Goal: Task Accomplishment & Management: Use online tool/utility

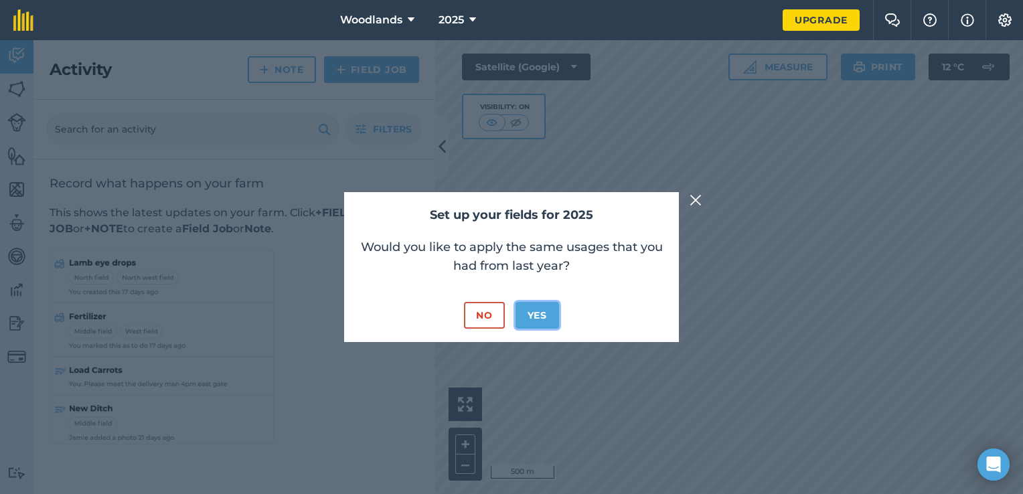
click at [536, 317] on button "Yes" at bounding box center [537, 315] width 44 height 27
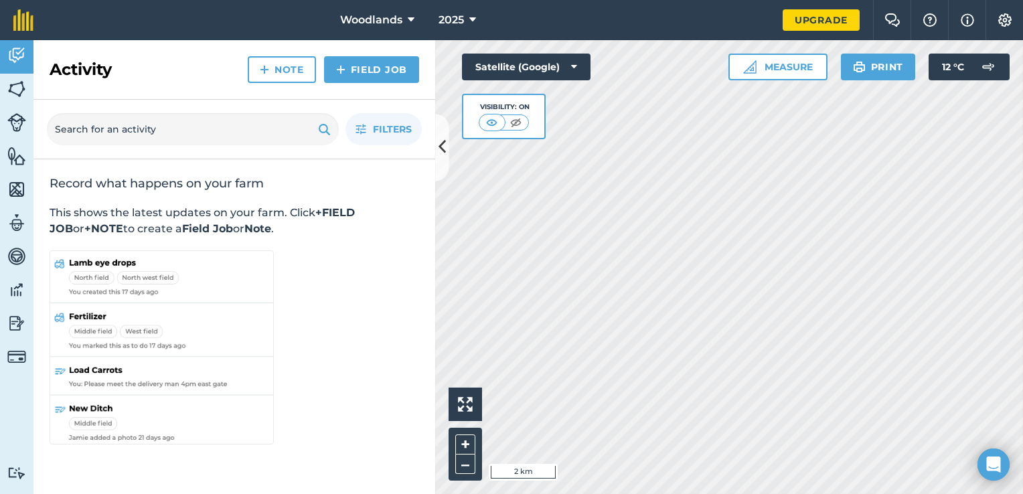
click at [851, 493] on html "Woodlands 2025 Upgrade Farm Chat Help Info Settings Map printing is not availab…" at bounding box center [511, 247] width 1023 height 494
click at [1022, 310] on html "Woodlands 2025 Upgrade Farm Chat Help Info Settings Map printing is not availab…" at bounding box center [511, 247] width 1023 height 494
click at [422, 153] on div "Activity Fields Livestock Features Maps Team Vehicles Data Reporting Billing Tu…" at bounding box center [511, 267] width 1023 height 454
click at [980, 452] on body "Woodlands 2025 Upgrade Farm Chat Help Info Settings Map printing is not availab…" at bounding box center [511, 247] width 1023 height 494
click at [775, 493] on html "Woodlands 2025 Upgrade Farm Chat Help Info Settings Map printing is not availab…" at bounding box center [511, 247] width 1023 height 494
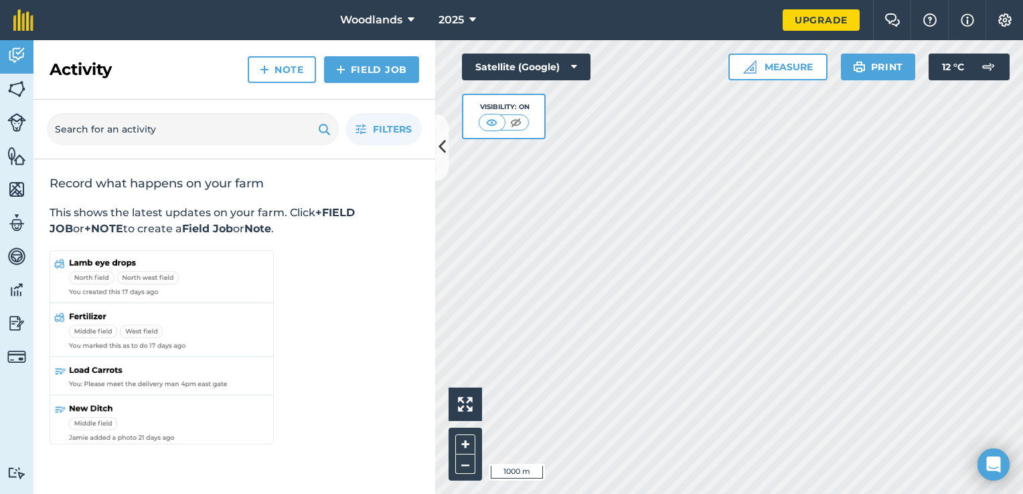
click at [560, 133] on div "Hello i 1000 m + – Satellite (Google) Visibility: On Measure Print 12 ° C" at bounding box center [729, 267] width 588 height 454
click at [1022, 293] on html "Woodlands 2025 Upgrade Farm Chat Help Info Settings Map printing is not availab…" at bounding box center [511, 247] width 1023 height 494
click at [1022, 384] on html "Woodlands 2025 Upgrade Farm Chat Help Info Settings Map printing is not availab…" at bounding box center [511, 247] width 1023 height 494
click at [868, 493] on html "Woodlands 2025 Upgrade Farm Chat Help Info Settings Map printing is not availab…" at bounding box center [511, 247] width 1023 height 494
click at [786, 68] on div "Hello i 500 m + – Satellite (Google) Visibility: On Measure Print 12 ° C" at bounding box center [729, 267] width 588 height 454
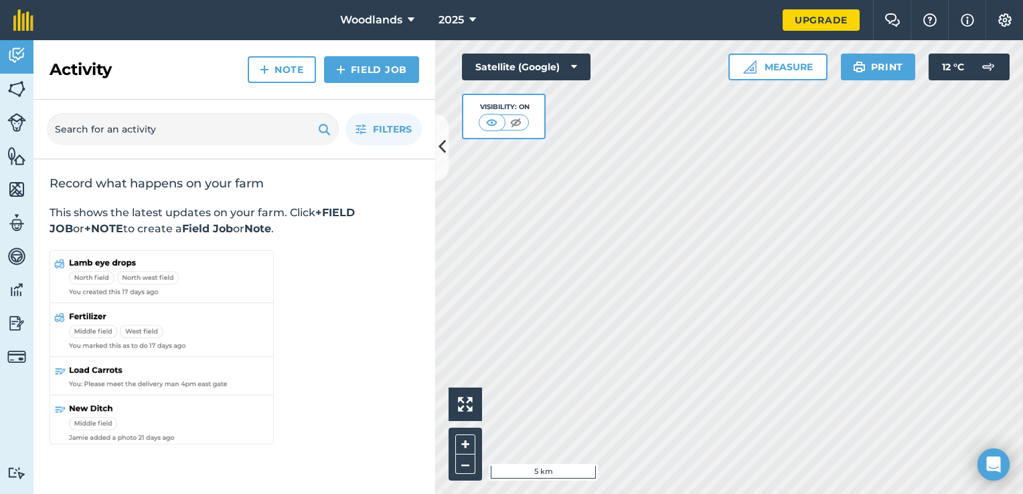
click at [948, 493] on html "Woodlands 2025 Upgrade Farm Chat Help Info Settings Map printing is not availab…" at bounding box center [511, 247] width 1023 height 494
click at [804, 493] on html "Woodlands 2025 Upgrade Farm Chat Help Info Settings Map printing is not availab…" at bounding box center [511, 247] width 1023 height 494
click at [19, 85] on img at bounding box center [16, 89] width 19 height 20
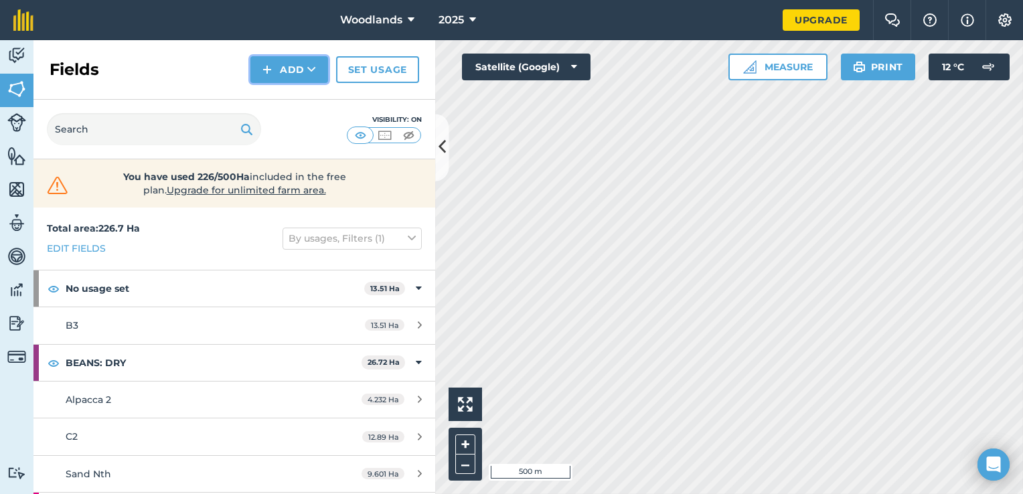
click at [294, 71] on button "Add" at bounding box center [289, 69] width 78 height 27
click at [287, 100] on link "Draw" at bounding box center [289, 99] width 74 height 29
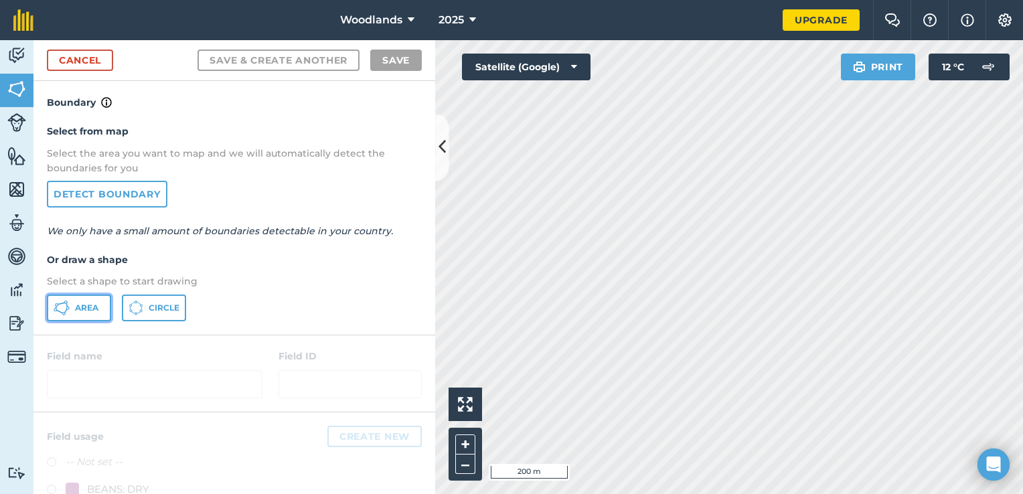
click at [79, 306] on span "Area" at bounding box center [86, 308] width 23 height 11
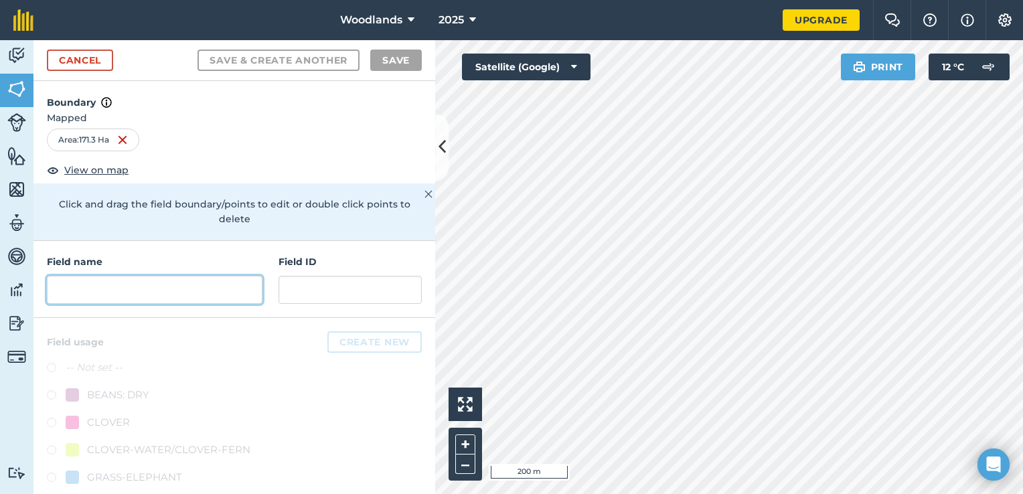
click at [86, 290] on input "text" at bounding box center [155, 290] width 216 height 28
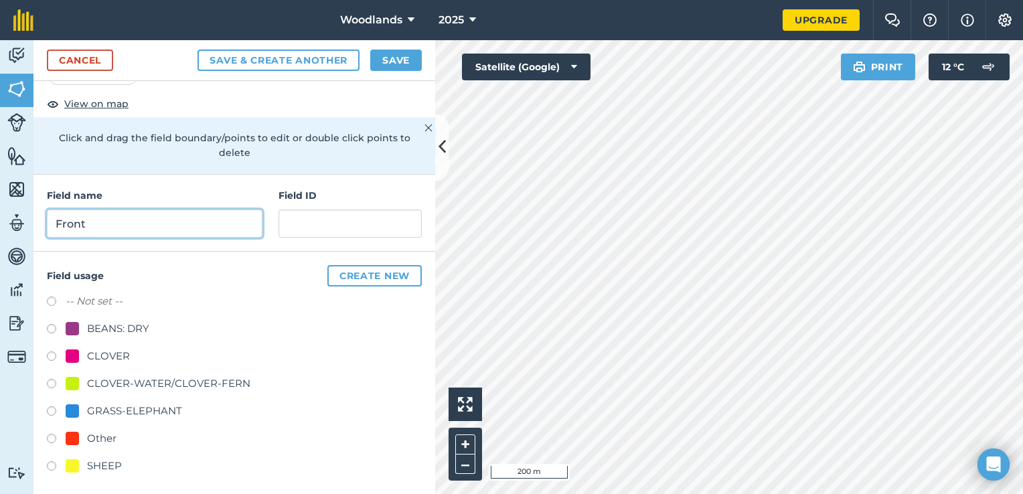
scroll to position [70, 0]
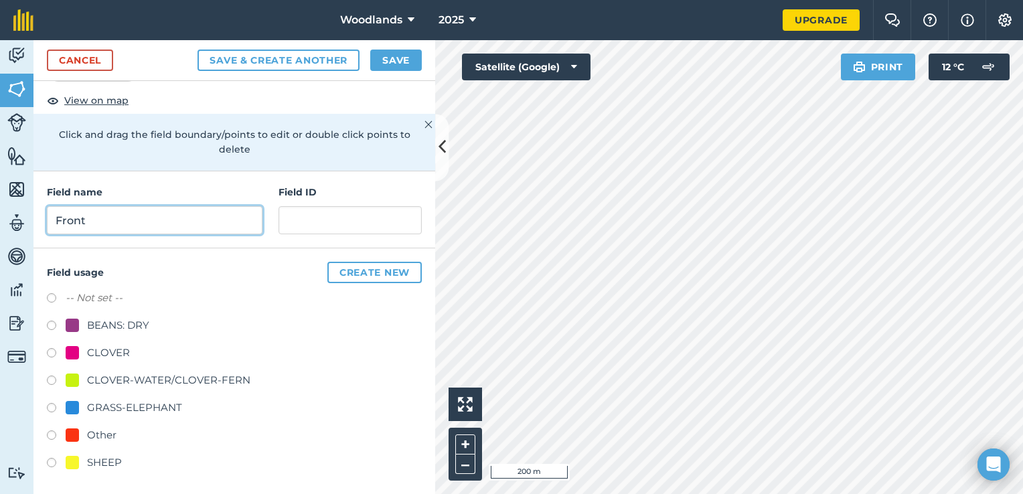
type input "Front"
click at [52, 348] on label at bounding box center [56, 354] width 19 height 13
radio input "true"
click at [400, 58] on button "Save" at bounding box center [396, 60] width 52 height 21
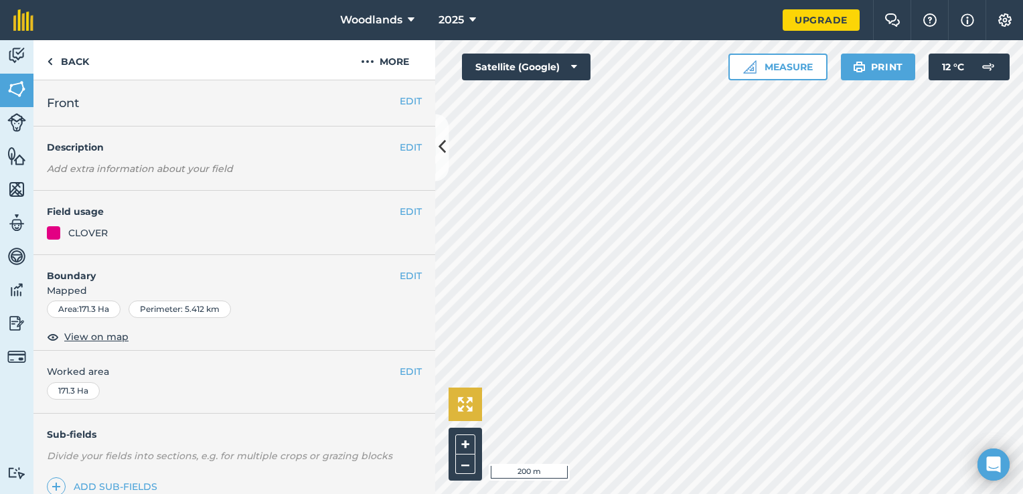
click at [470, 413] on div "Click to start drawing i 200 m + – Satellite (Google) Measure Print 12 ° C" at bounding box center [729, 267] width 588 height 454
click at [64, 60] on link "Back" at bounding box center [67, 59] width 69 height 39
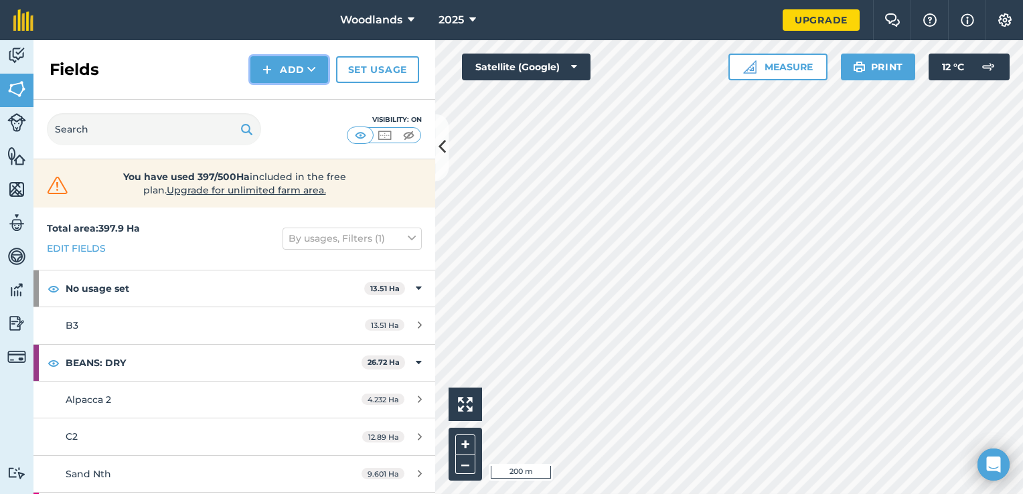
click at [276, 68] on button "Add" at bounding box center [289, 69] width 78 height 27
click at [297, 98] on link "Draw" at bounding box center [289, 99] width 74 height 29
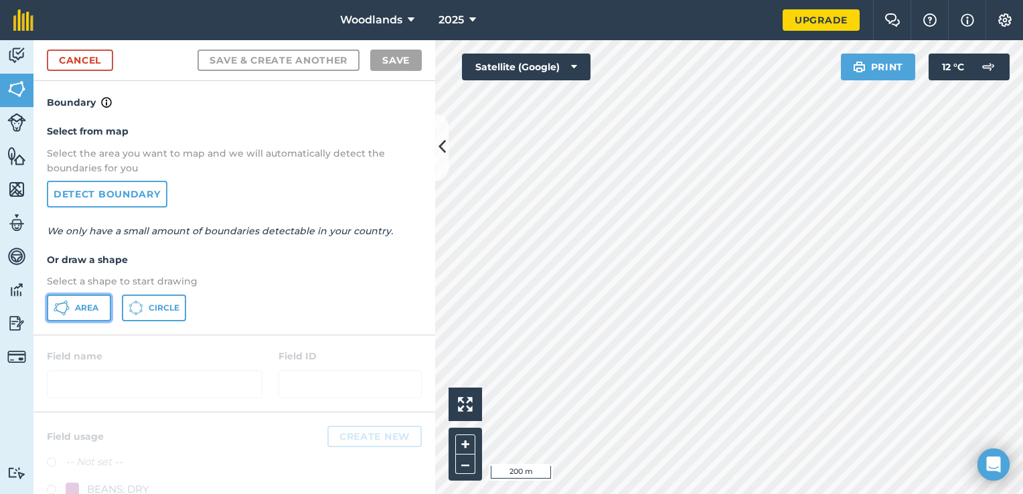
click at [79, 305] on span "Area" at bounding box center [86, 308] width 23 height 11
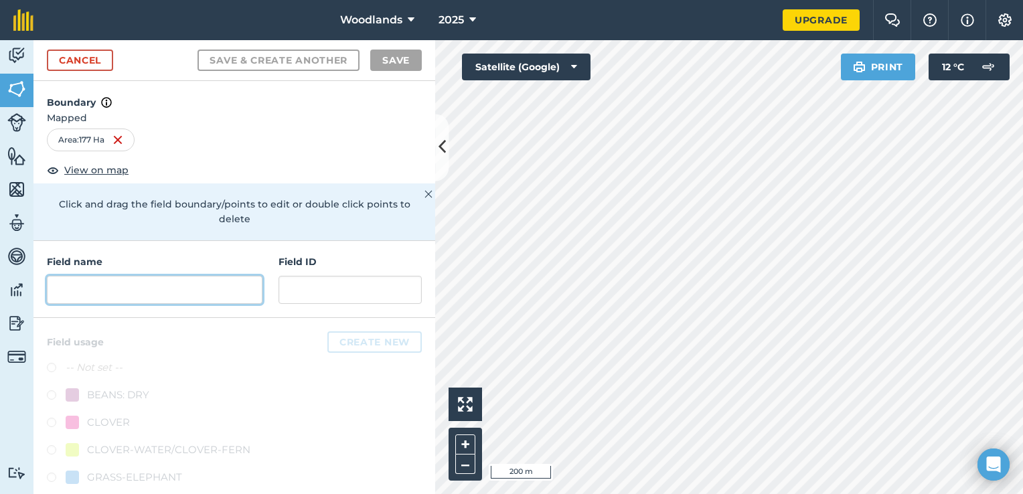
click at [199, 280] on input "text" at bounding box center [155, 290] width 216 height 28
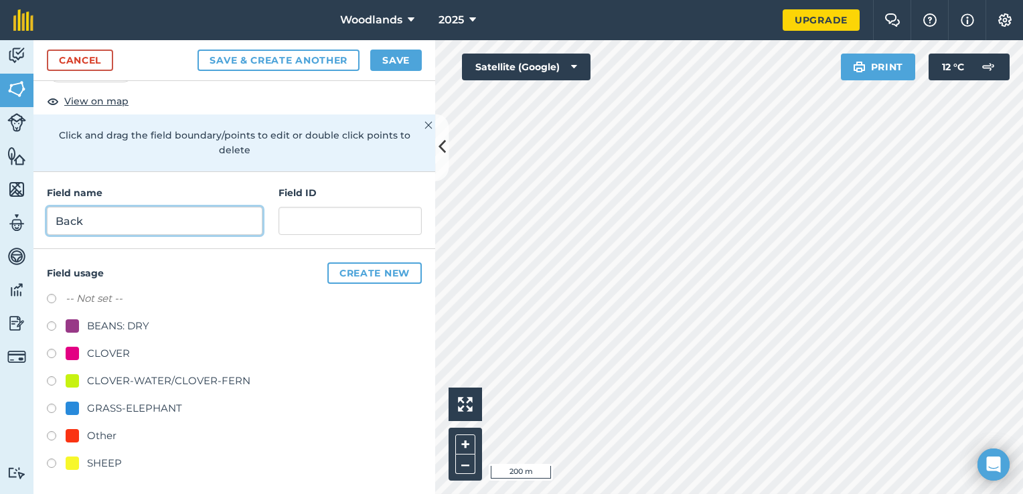
scroll to position [70, 0]
type input "Back"
click at [48, 403] on label at bounding box center [56, 409] width 19 height 13
radio input "true"
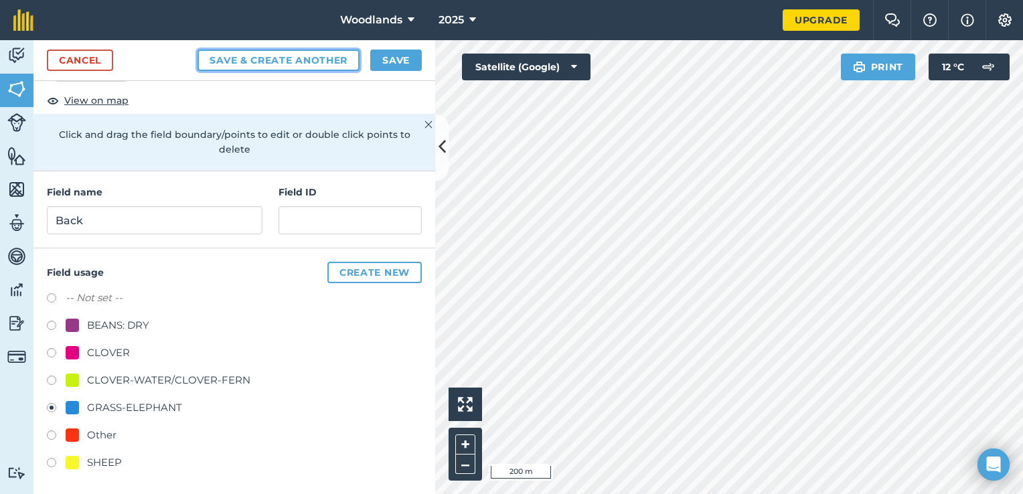
click at [271, 60] on button "Save & Create Another" at bounding box center [278, 60] width 162 height 21
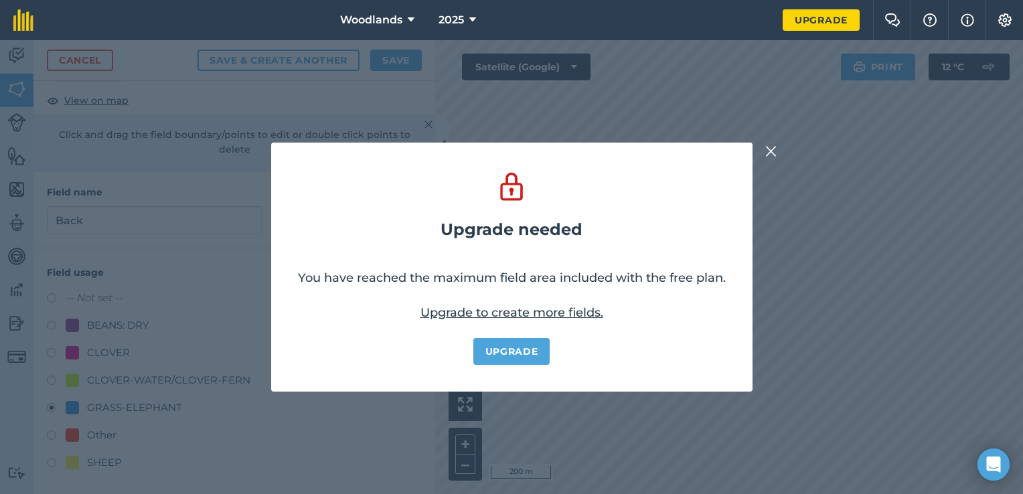
click at [773, 151] on img at bounding box center [771, 151] width 12 height 16
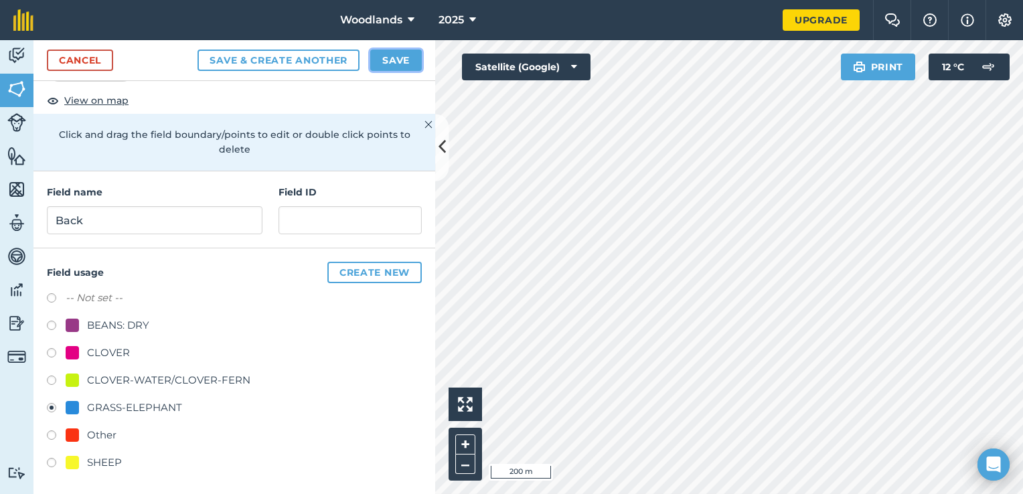
click at [396, 57] on button "Save" at bounding box center [396, 60] width 52 height 21
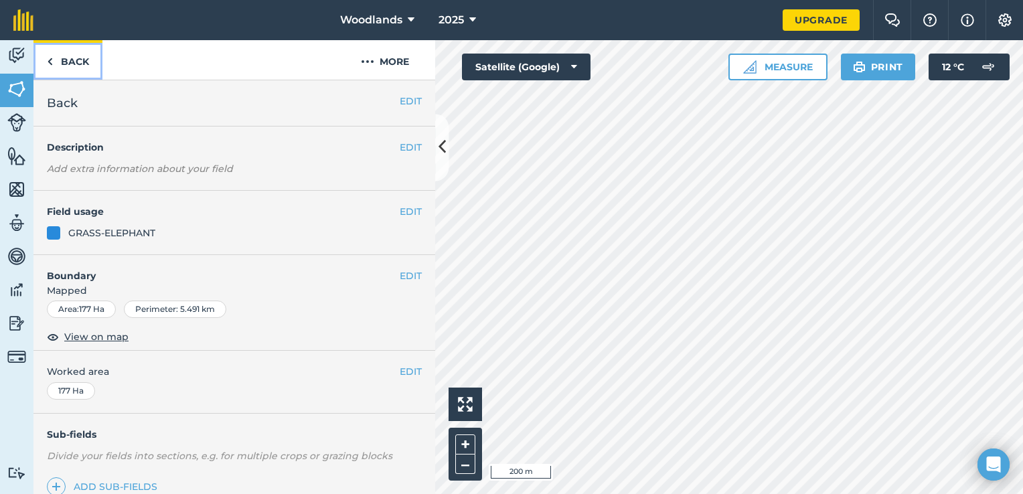
click at [56, 60] on link "Back" at bounding box center [67, 59] width 69 height 39
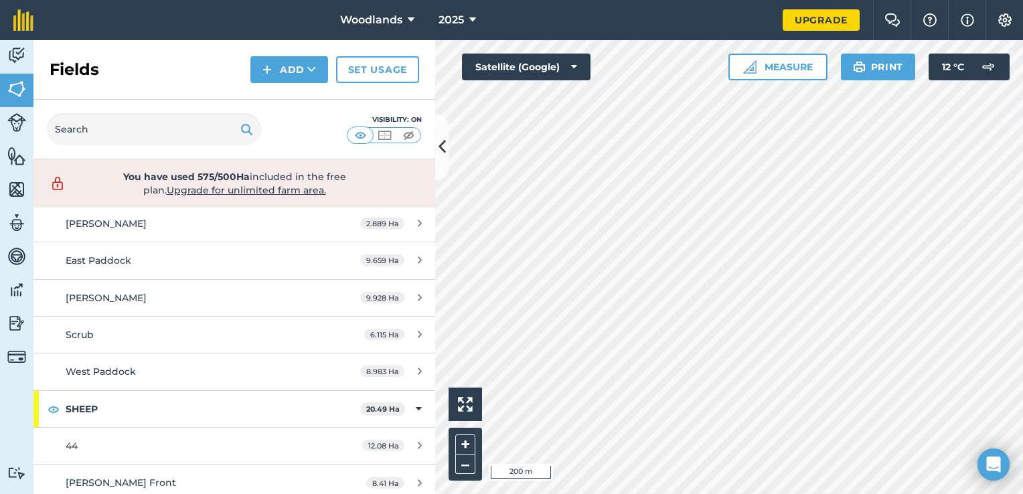
scroll to position [1105, 0]
click at [782, 66] on button "Measure" at bounding box center [777, 67] width 99 height 27
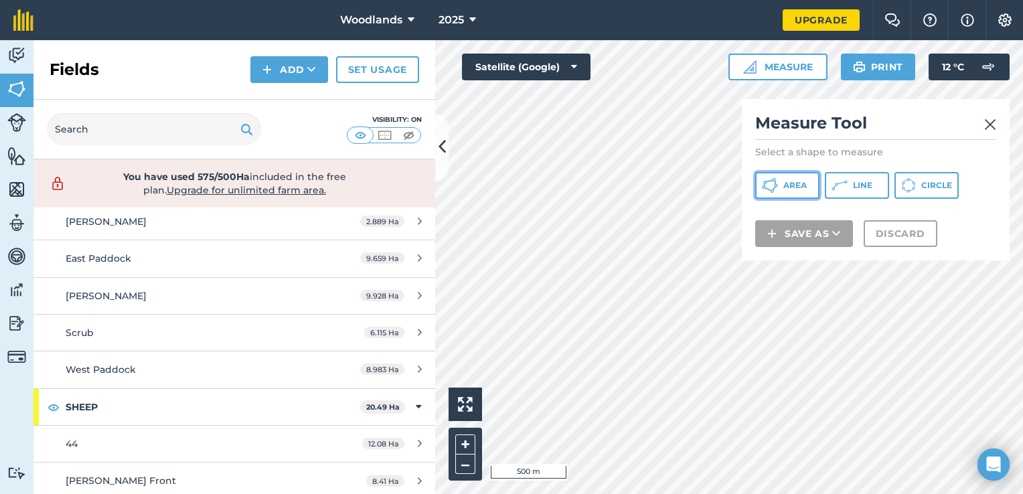
click at [781, 183] on button "Area" at bounding box center [787, 185] width 64 height 27
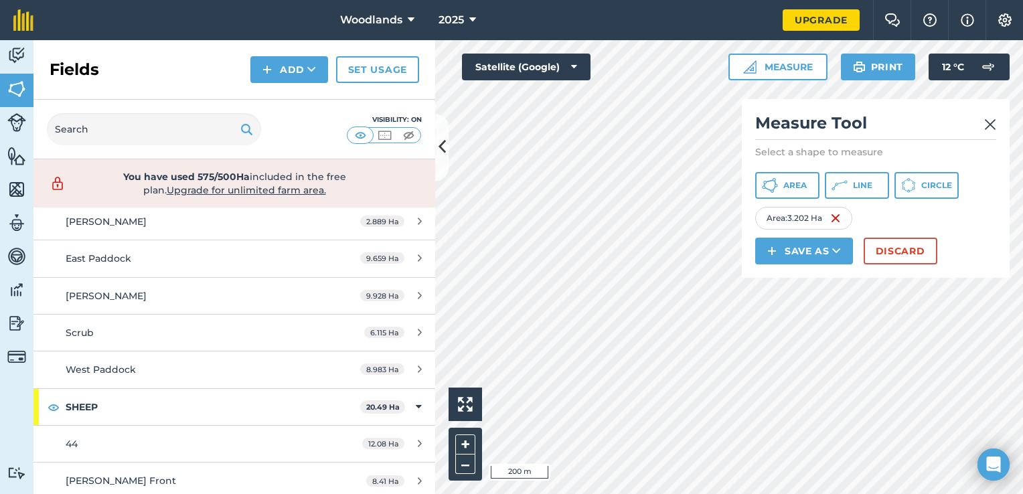
drag, startPoint x: 964, startPoint y: 124, endPoint x: 943, endPoint y: 124, distance: 20.8
click at [942, 124] on h2 "Measure Tool" at bounding box center [875, 125] width 241 height 27
drag, startPoint x: 889, startPoint y: 118, endPoint x: 890, endPoint y: 177, distance: 58.2
click at [890, 177] on div "Measure Tool Select a shape to measure Area Line Circle Area : 3.202 Ha Save as…" at bounding box center [876, 188] width 268 height 179
drag, startPoint x: 890, startPoint y: 177, endPoint x: 881, endPoint y: 114, distance: 63.5
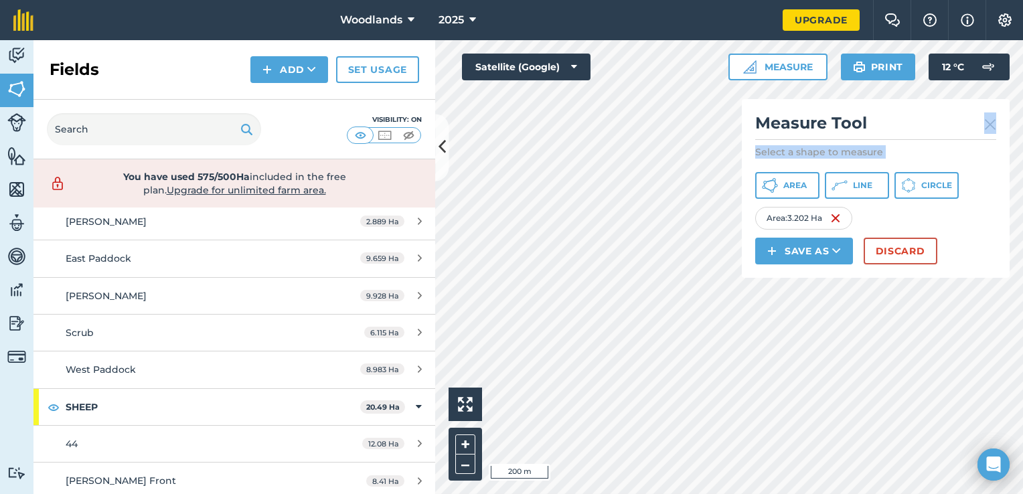
click at [881, 114] on h2 "Measure Tool" at bounding box center [875, 125] width 241 height 27
click at [911, 252] on button "Discard" at bounding box center [900, 251] width 74 height 27
